Goal: Navigation & Orientation: Locate item on page

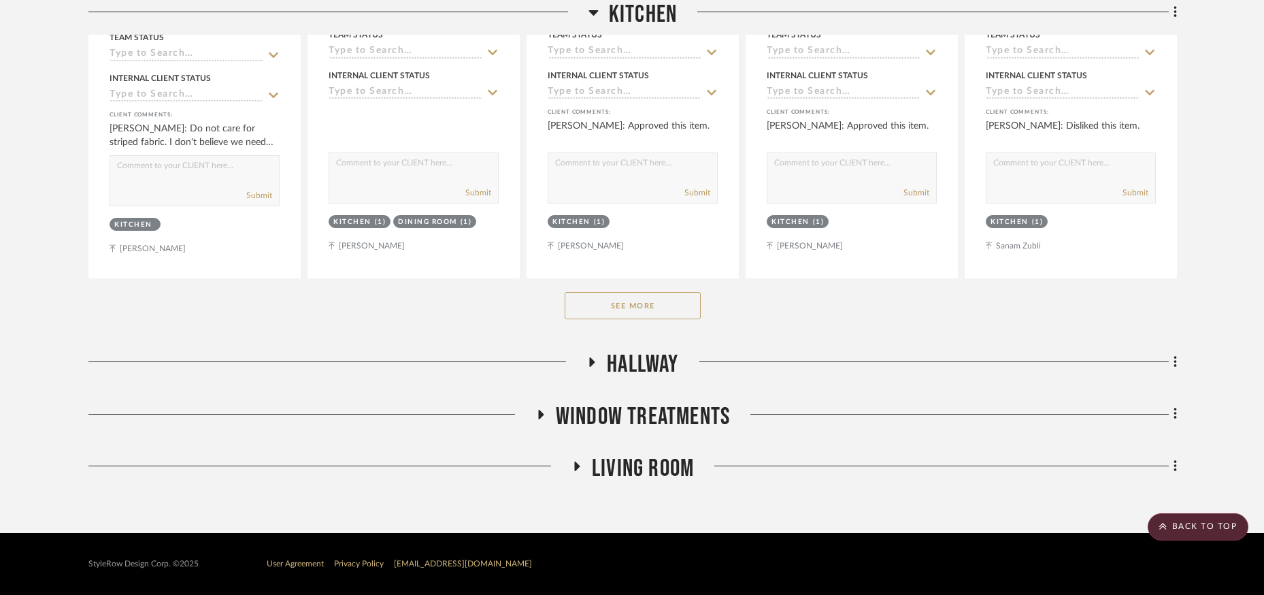
scroll to position [768, 0]
click at [620, 300] on button "See More" at bounding box center [633, 304] width 136 height 27
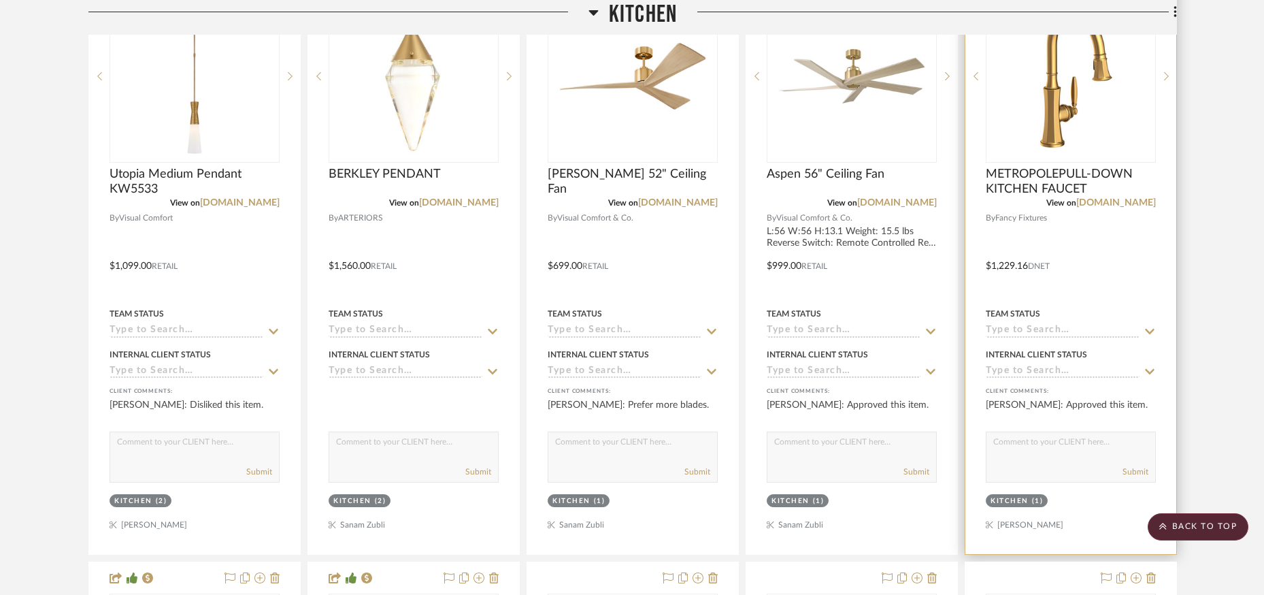
scroll to position [1609, 0]
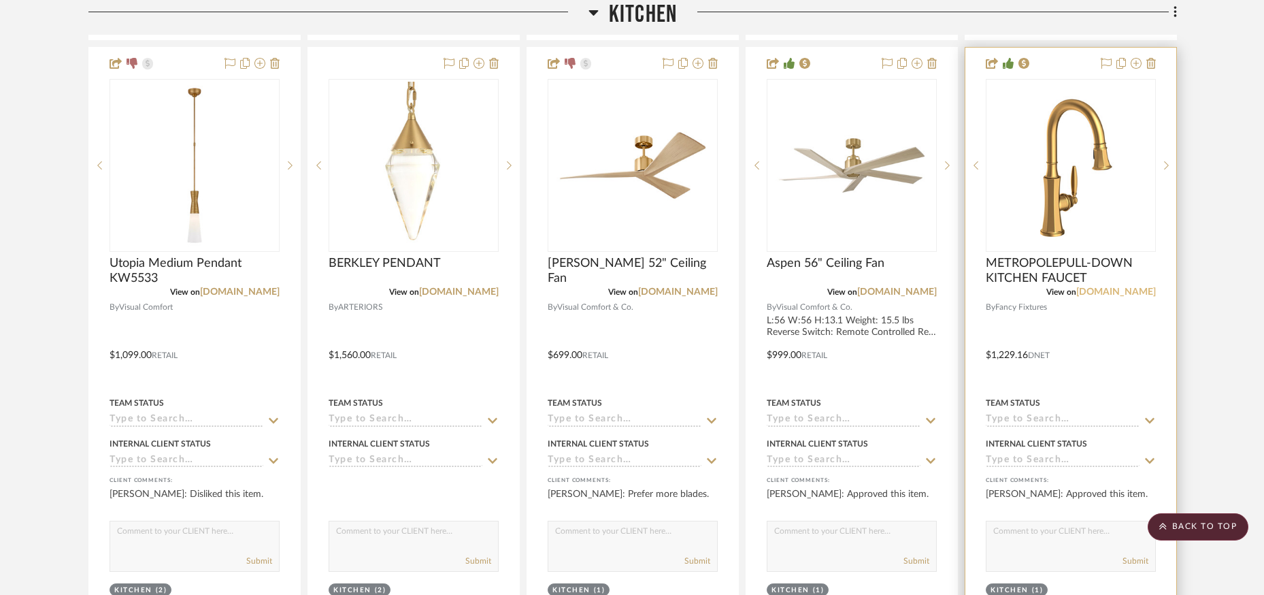
click at [1090, 292] on link "[DOMAIN_NAME]" at bounding box center [1116, 292] width 80 height 10
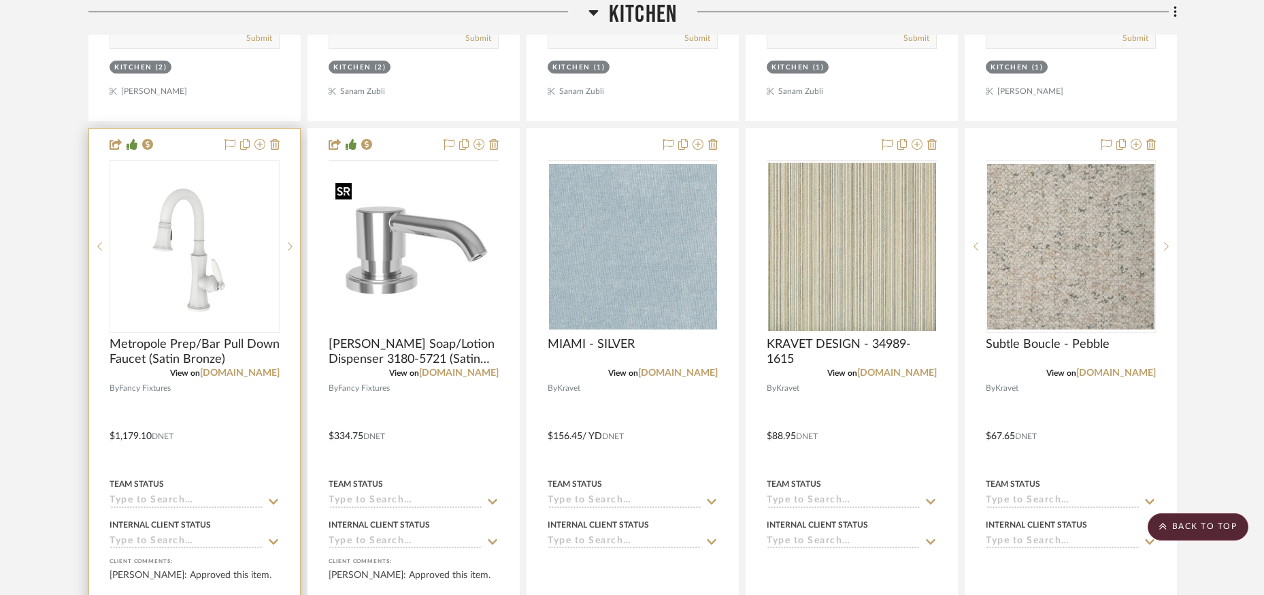
scroll to position [2140, 0]
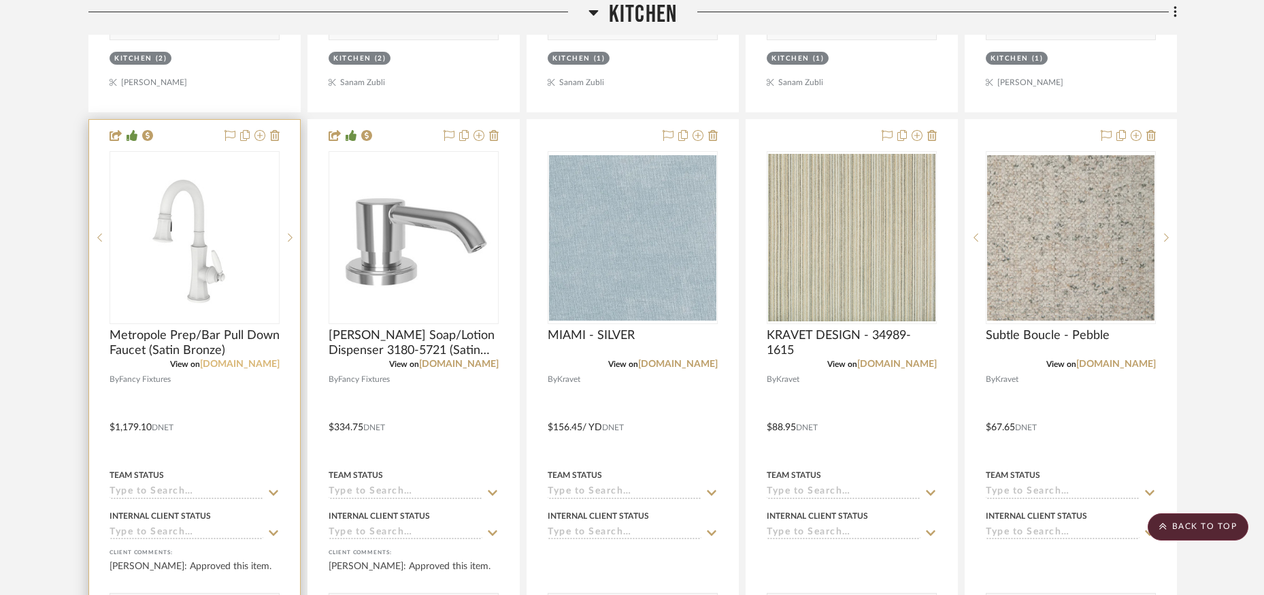
click at [219, 363] on link "[DOMAIN_NAME]" at bounding box center [240, 364] width 80 height 10
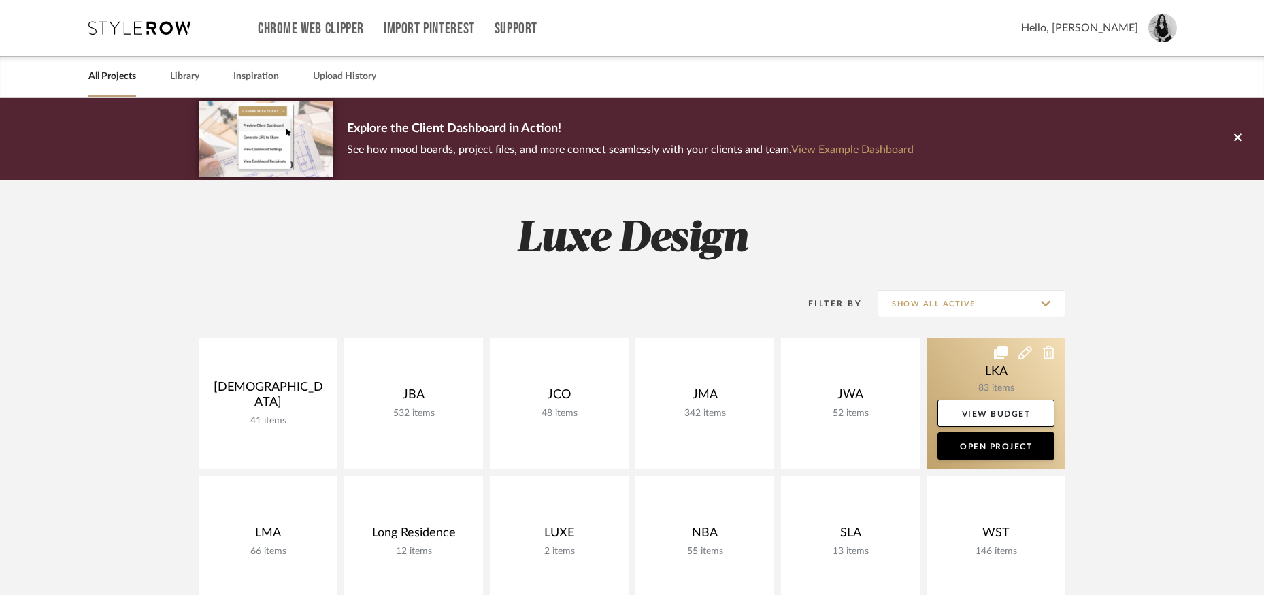
click at [949, 371] on link at bounding box center [996, 402] width 139 height 131
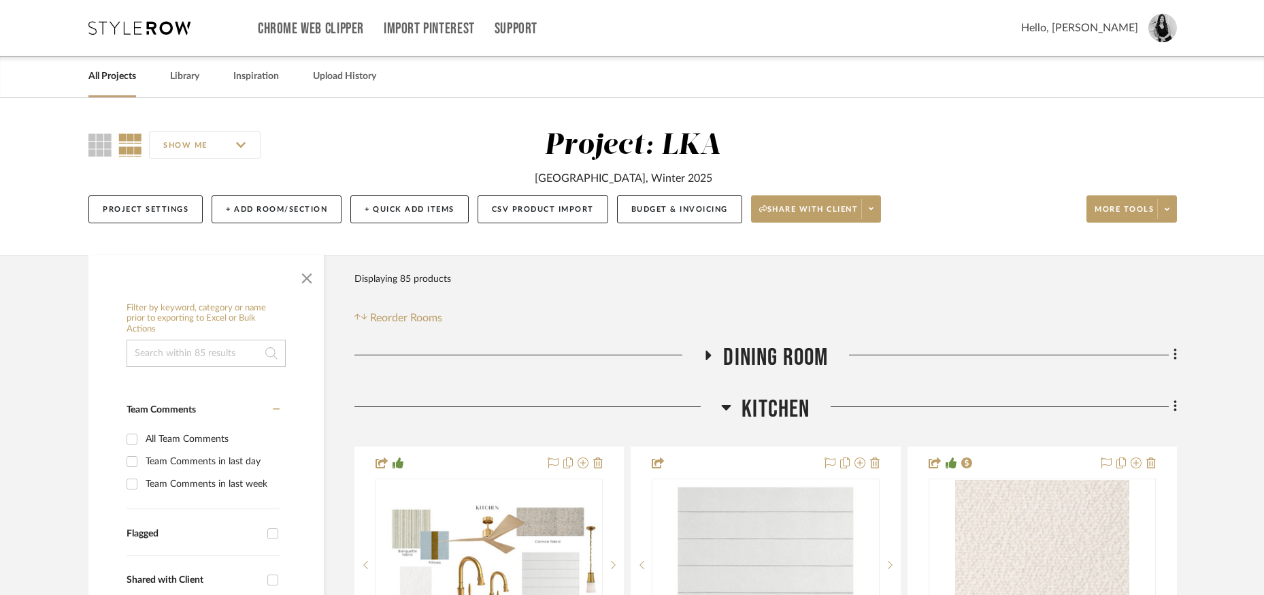
drag, startPoint x: 301, startPoint y: 280, endPoint x: 413, endPoint y: 293, distance: 112.3
click at [301, 280] on span "button" at bounding box center [306, 275] width 33 height 33
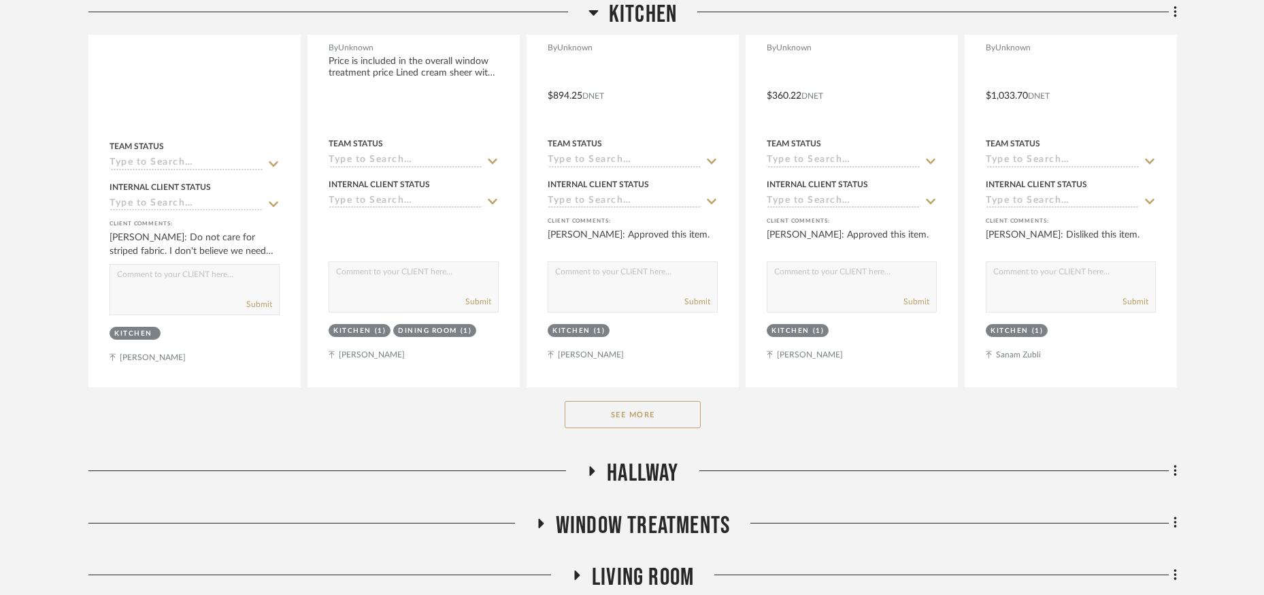
scroll to position [768, 0]
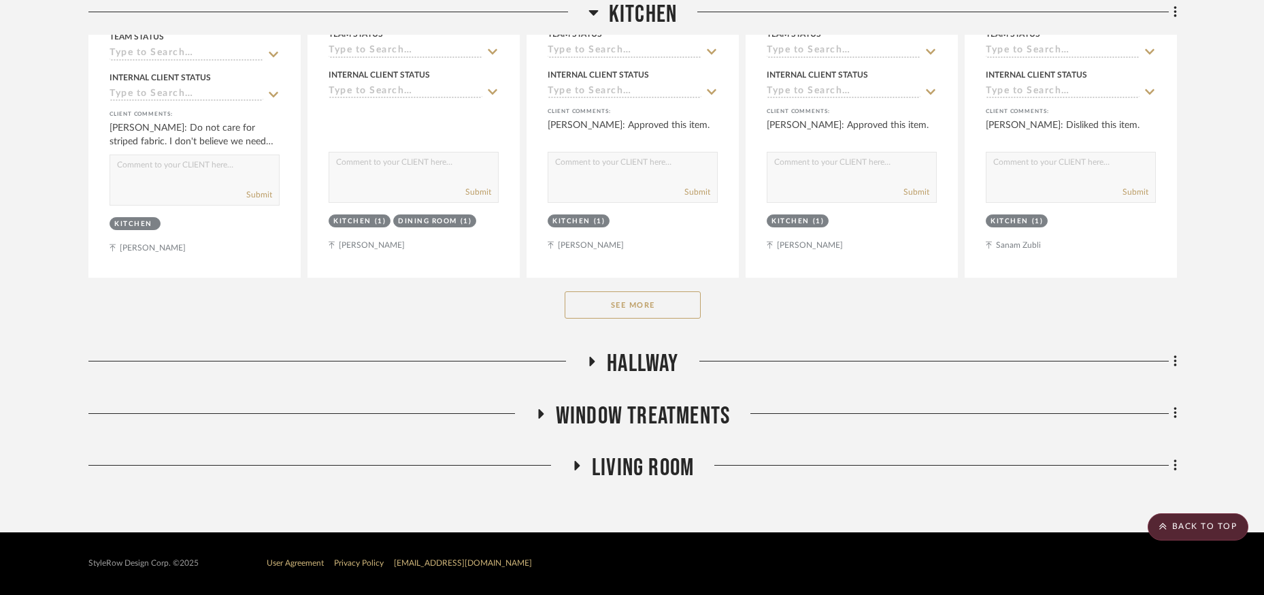
click at [607, 300] on button "See More" at bounding box center [633, 304] width 136 height 27
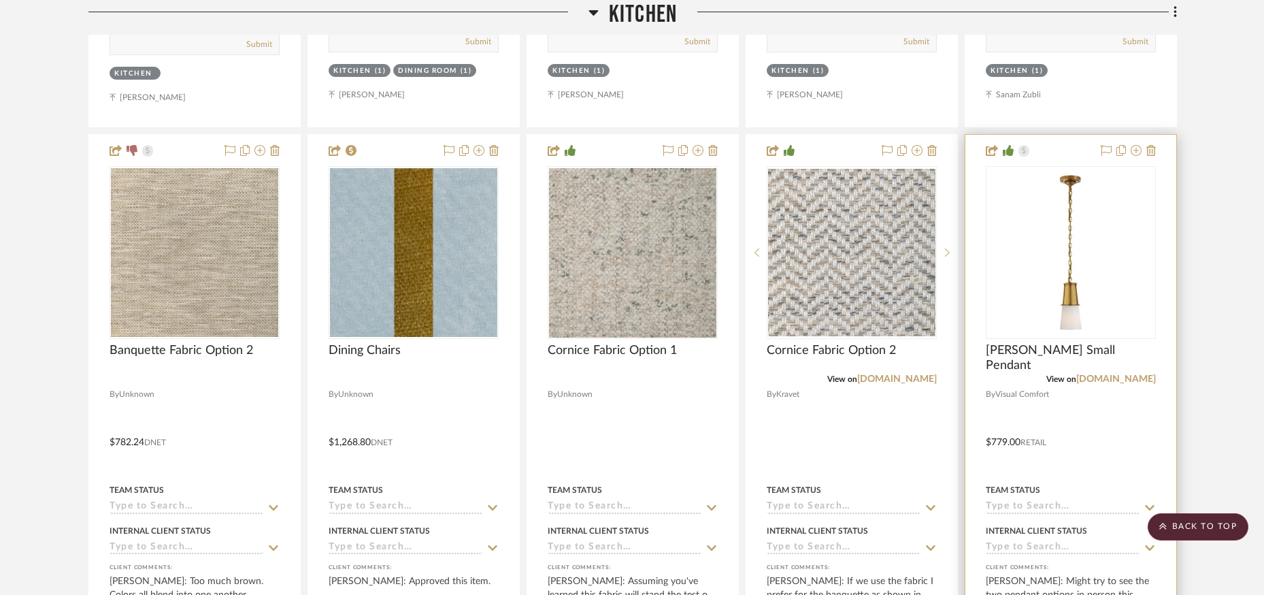
scroll to position [916, 0]
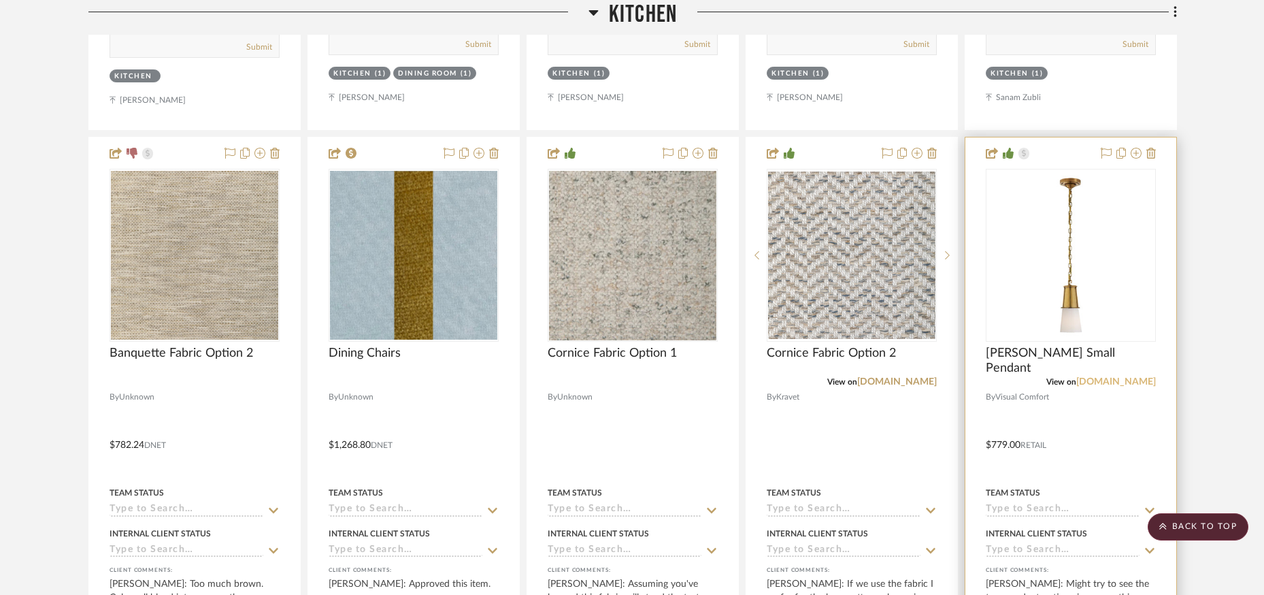
click at [1109, 380] on link "[DOMAIN_NAME]" at bounding box center [1116, 382] width 80 height 10
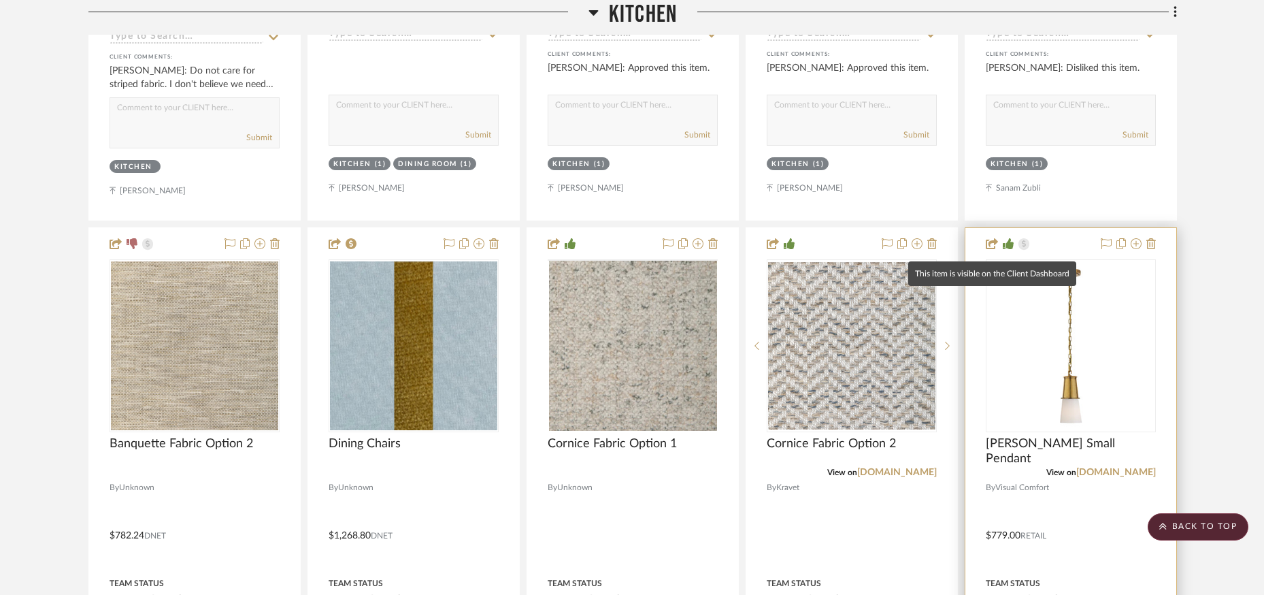
scroll to position [822, 0]
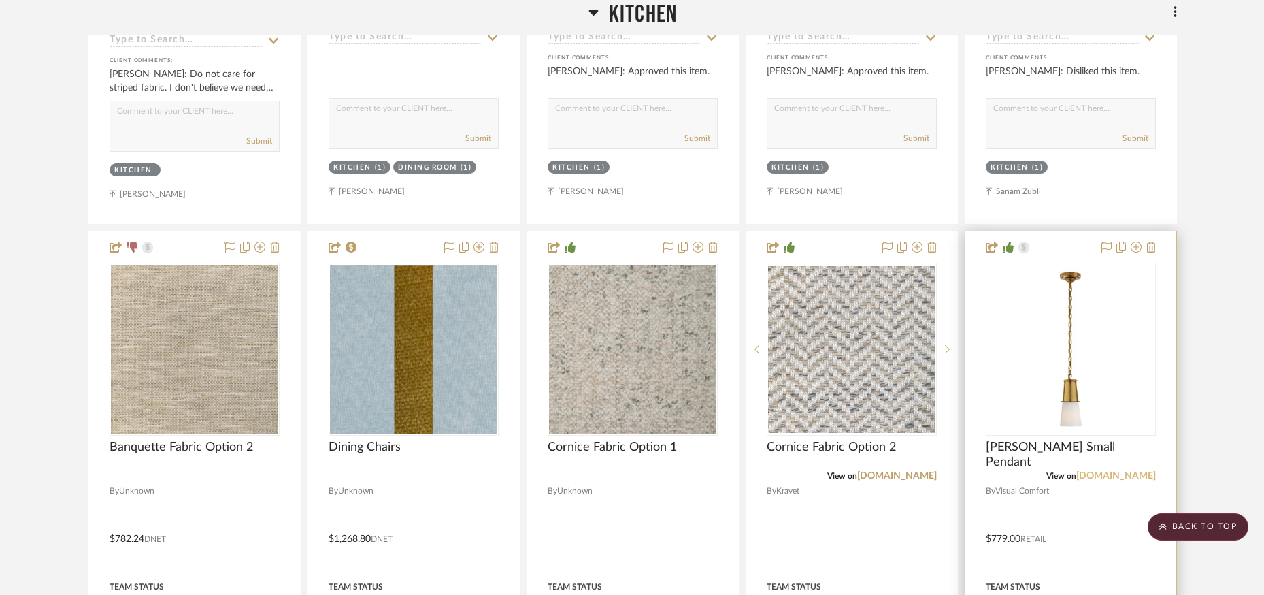
click at [1105, 475] on link "[DOMAIN_NAME]" at bounding box center [1116, 476] width 80 height 10
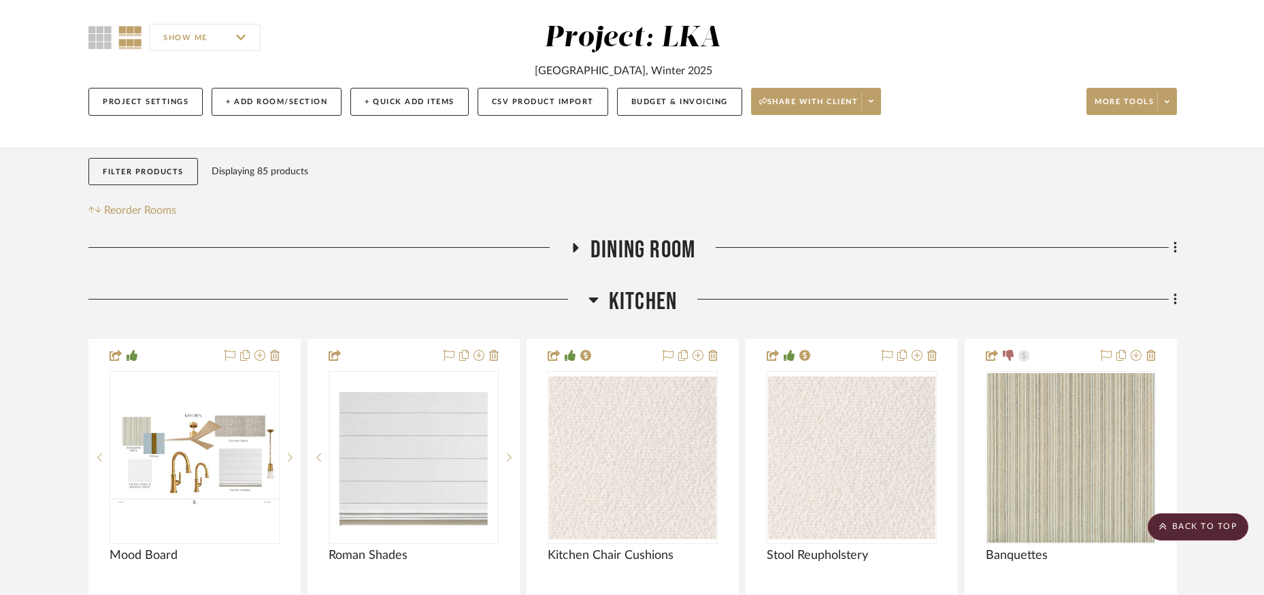
scroll to position [0, 0]
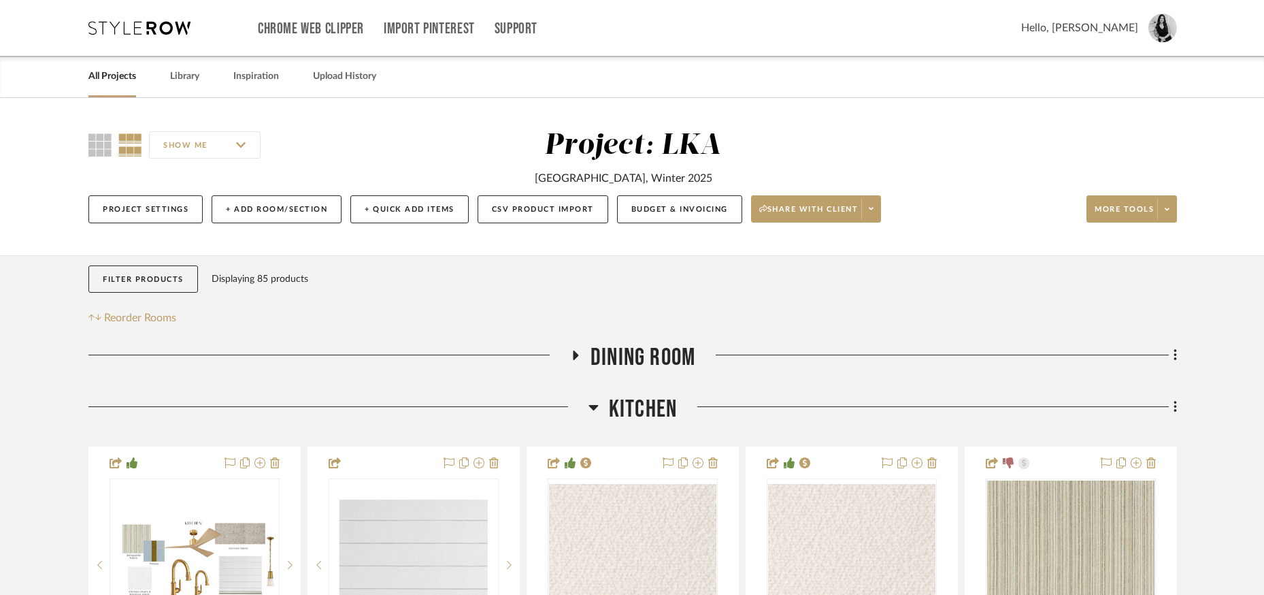
click at [597, 405] on icon at bounding box center [593, 407] width 10 height 5
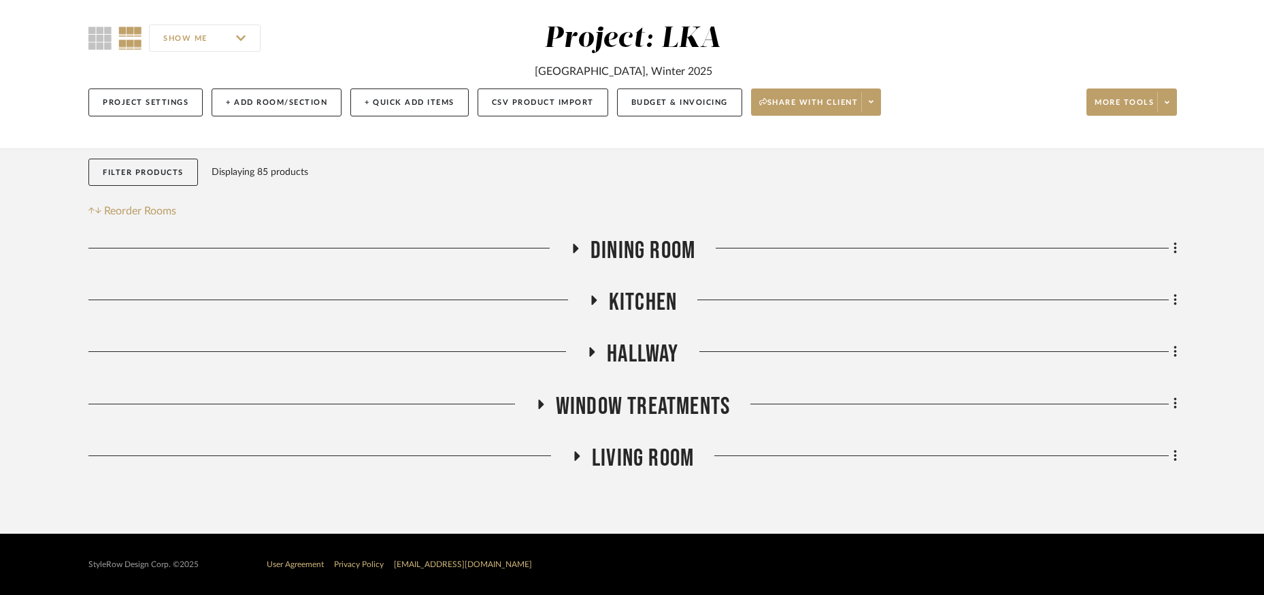
scroll to position [108, 0]
